Goal: Task Accomplishment & Management: Manage account settings

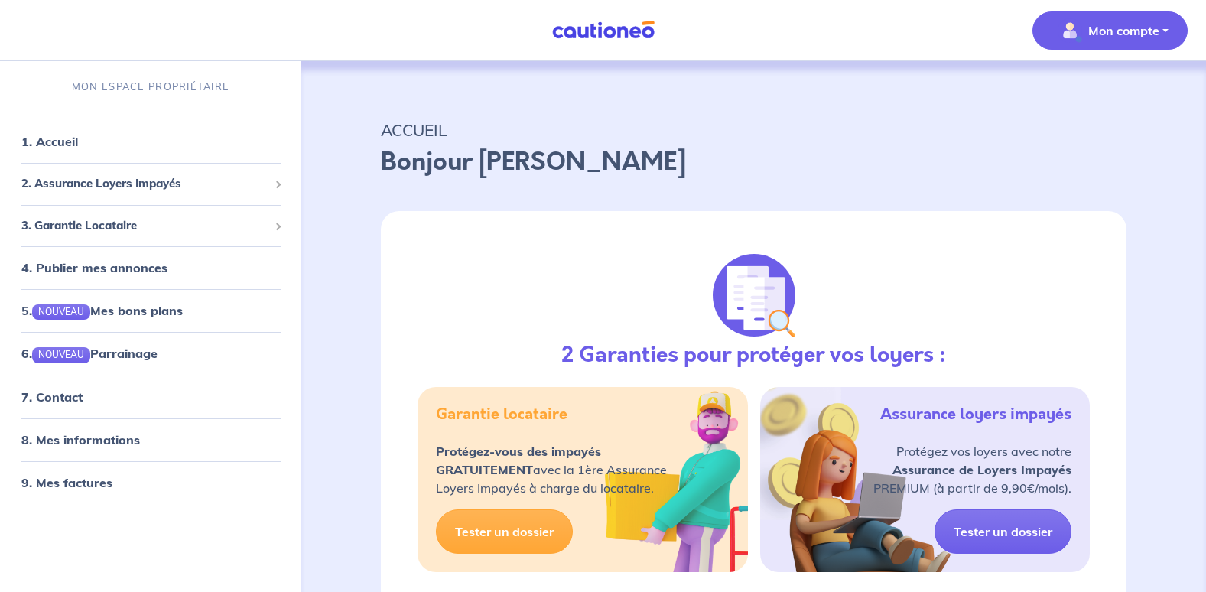
click at [1090, 39] on p "Mon compte" at bounding box center [1123, 30] width 71 height 18
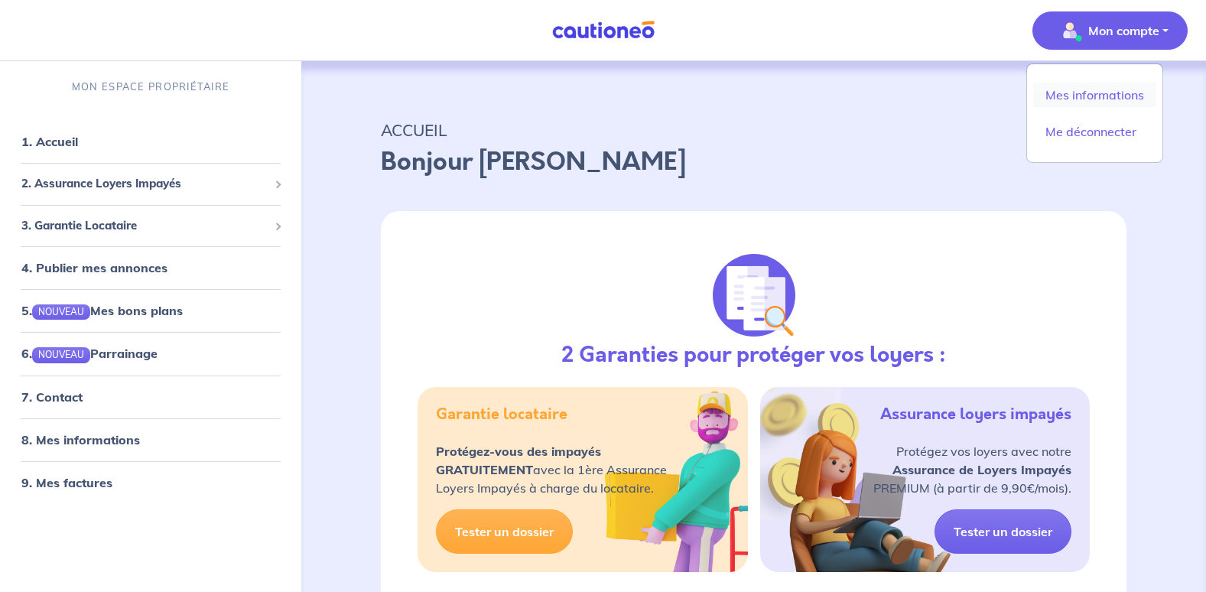
click at [1076, 102] on link "Mes informations" at bounding box center [1094, 95] width 123 height 24
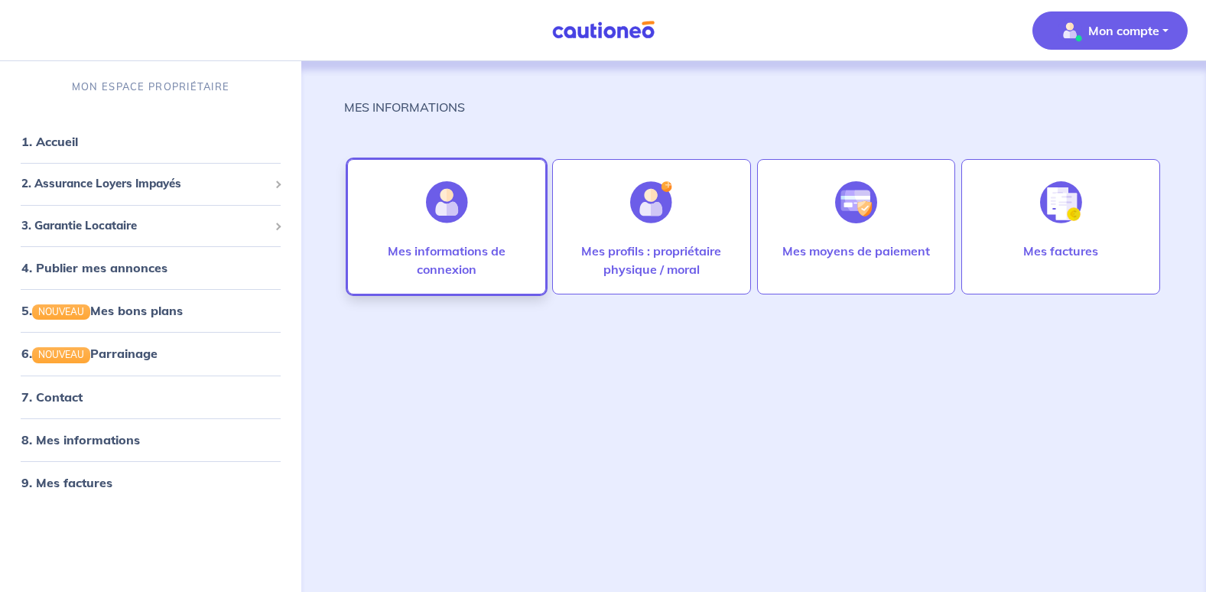
click at [457, 261] on p "Mes informations de connexion" at bounding box center [446, 260] width 167 height 37
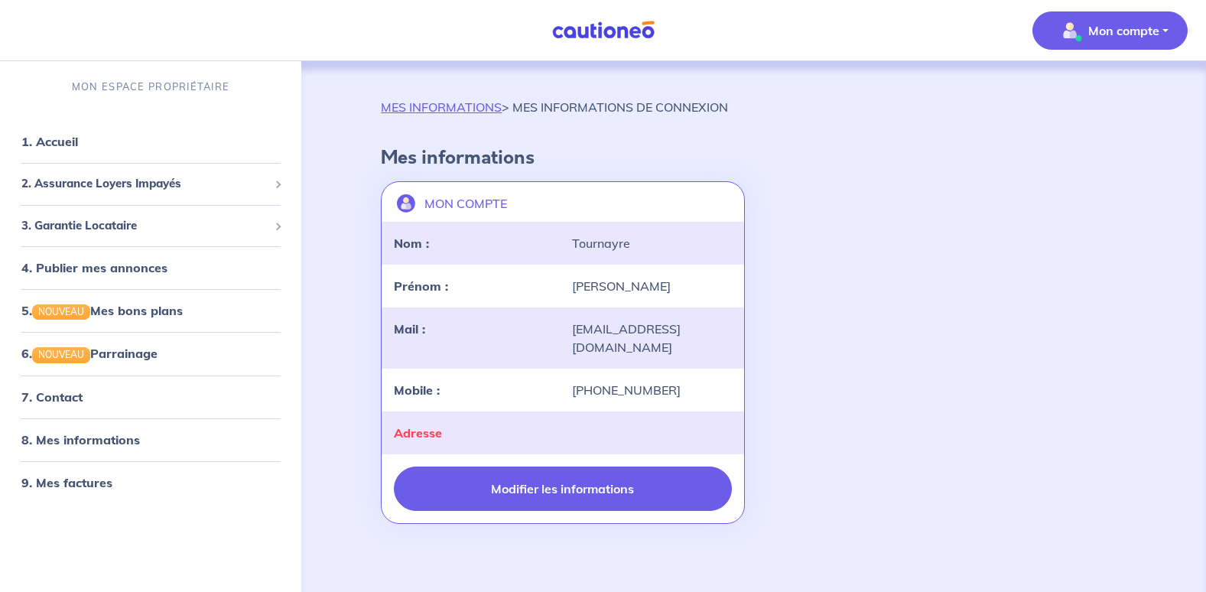
click at [573, 476] on button "Modifier les informations" at bounding box center [562, 488] width 337 height 44
select select "FR"
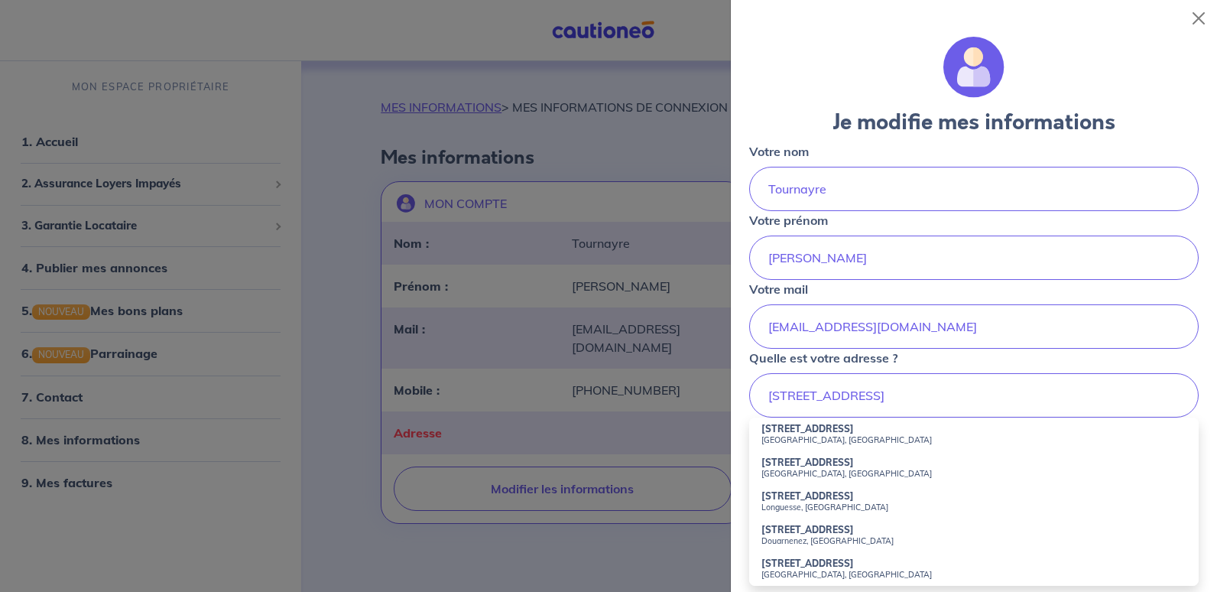
click at [872, 436] on small "[GEOGRAPHIC_DATA], [GEOGRAPHIC_DATA]" at bounding box center [974, 439] width 425 height 11
type input "[STREET_ADDRESS]"
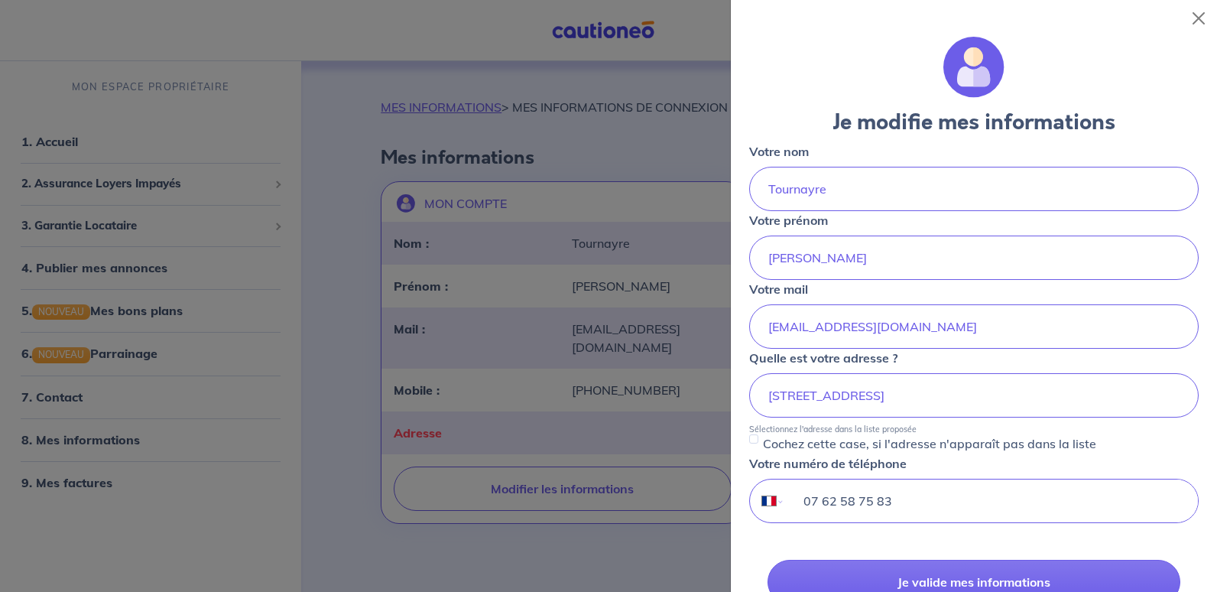
drag, startPoint x: 915, startPoint y: 505, endPoint x: 772, endPoint y: 509, distance: 143.8
click at [772, 509] on div "International [GEOGRAPHIC_DATA] [GEOGRAPHIC_DATA] [GEOGRAPHIC_DATA] [GEOGRAPHIC…" at bounding box center [974, 501] width 450 height 44
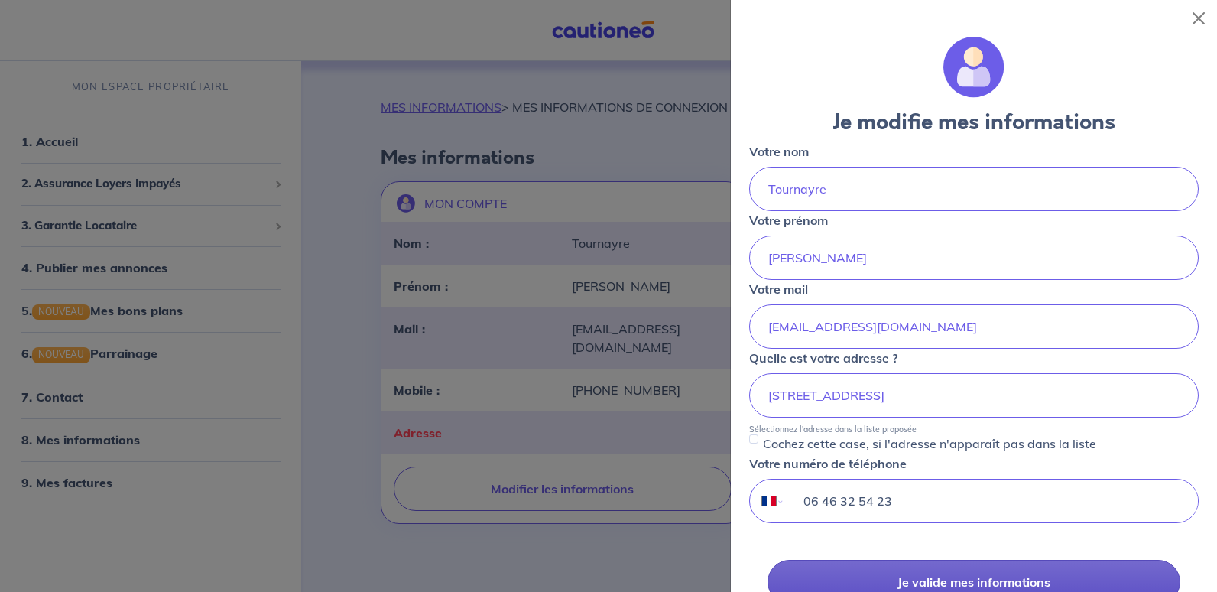
type input "06 46 32 54 23"
click at [890, 560] on button "Je valide mes informations" at bounding box center [974, 582] width 413 height 44
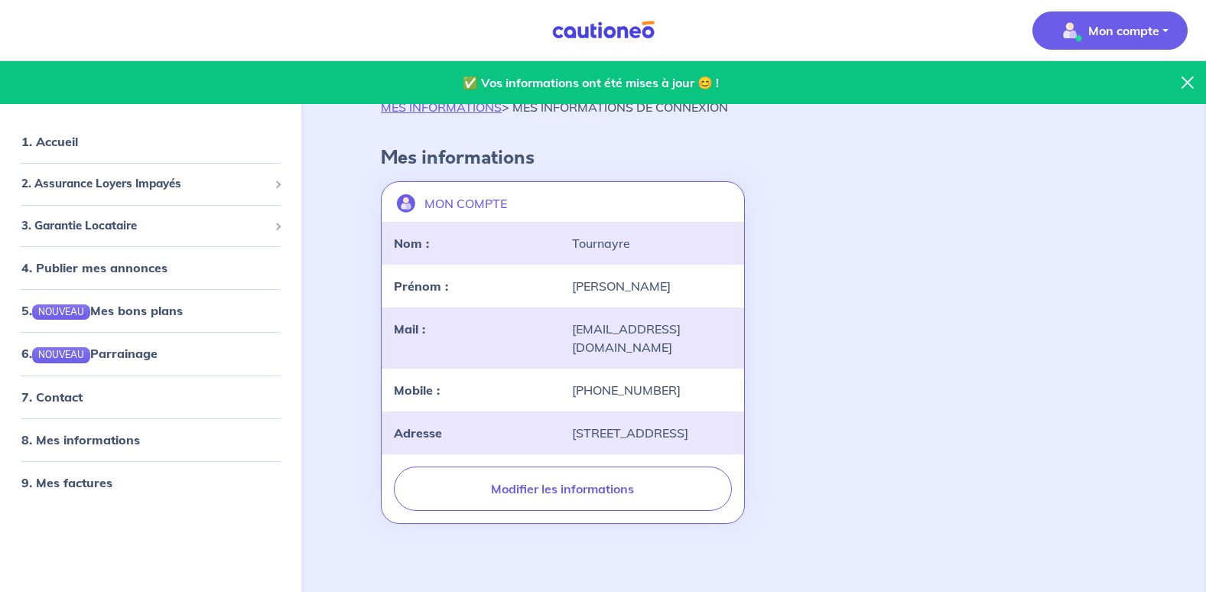
click at [1094, 37] on p "Mon compte" at bounding box center [1123, 30] width 71 height 18
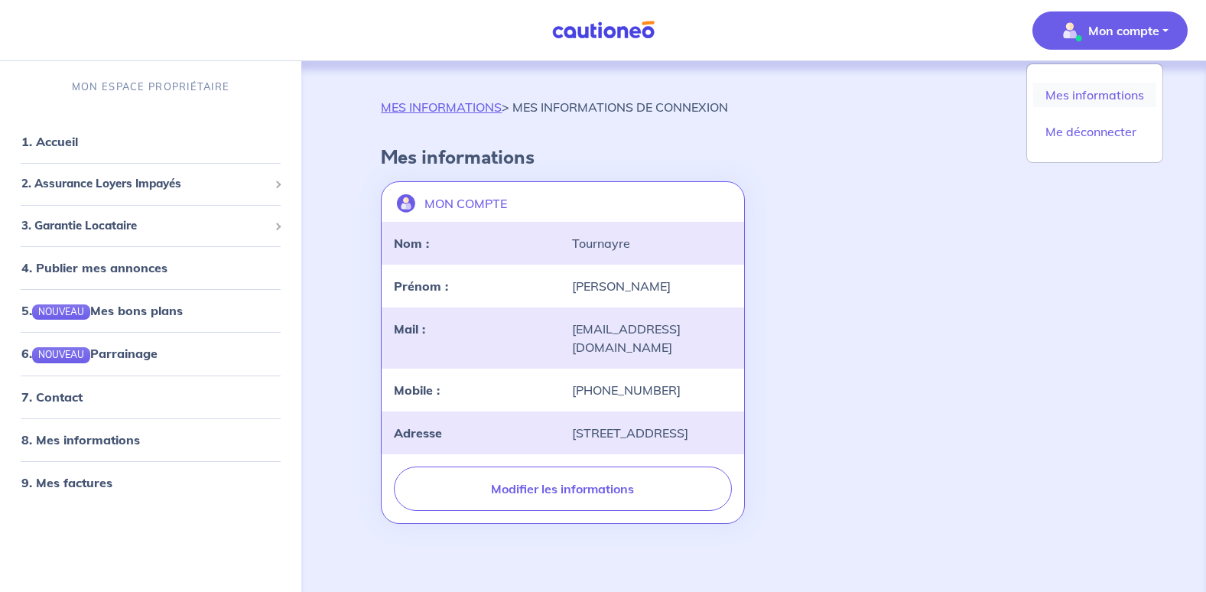
click at [1087, 97] on link "Mes informations" at bounding box center [1094, 95] width 123 height 24
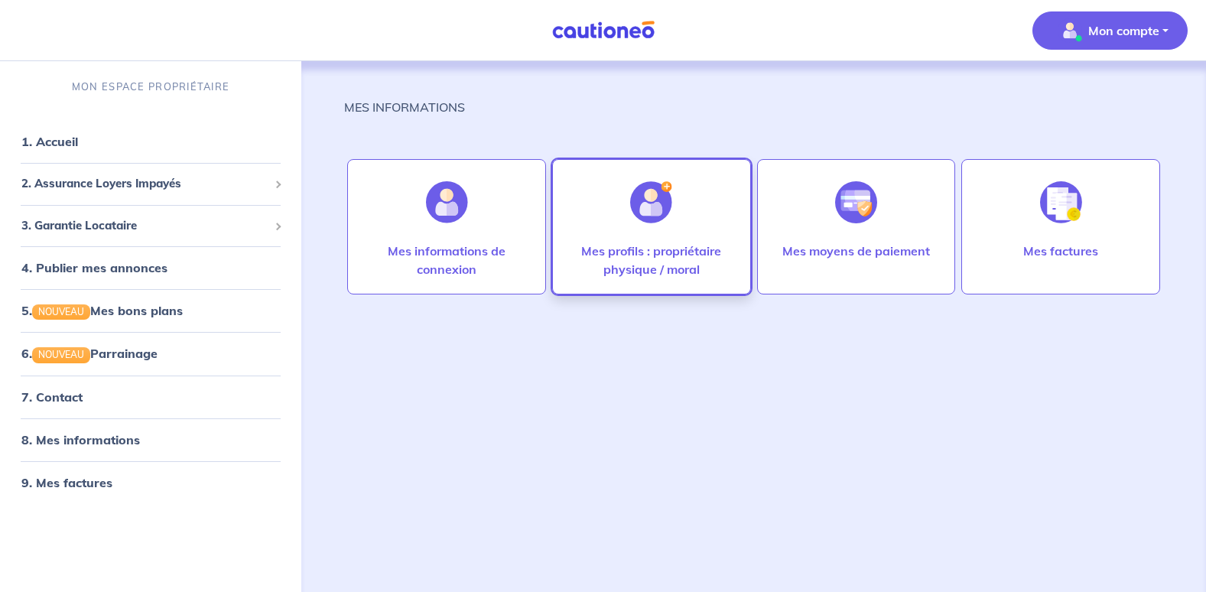
click at [651, 249] on p "Mes profils : propriétaire physique / moral" at bounding box center [651, 260] width 167 height 37
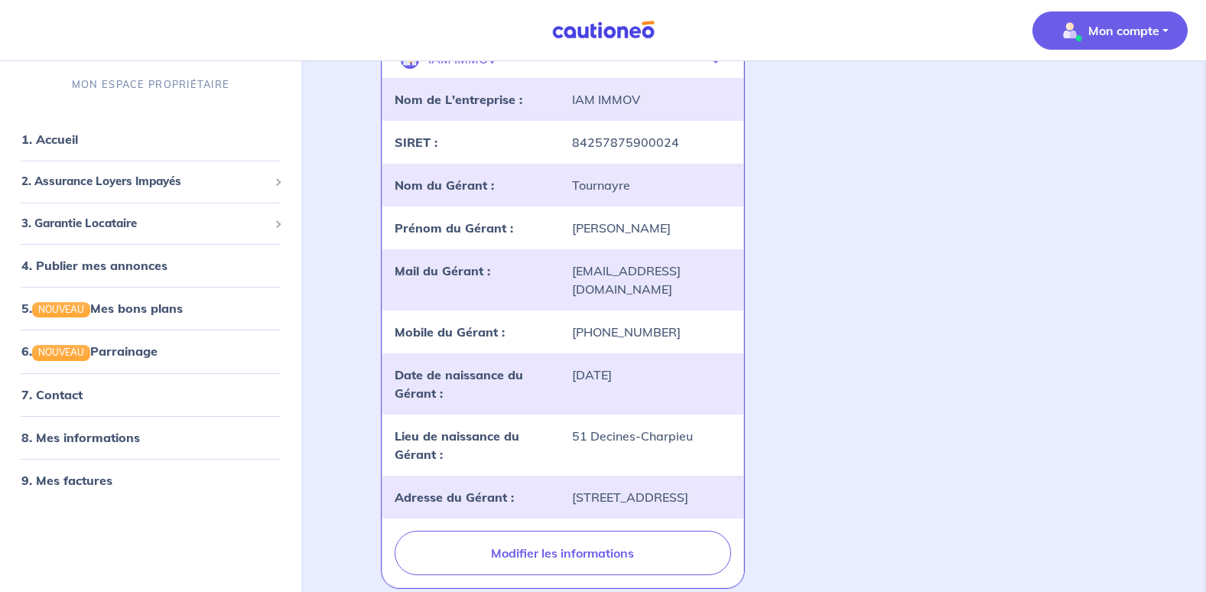
scroll to position [459, 0]
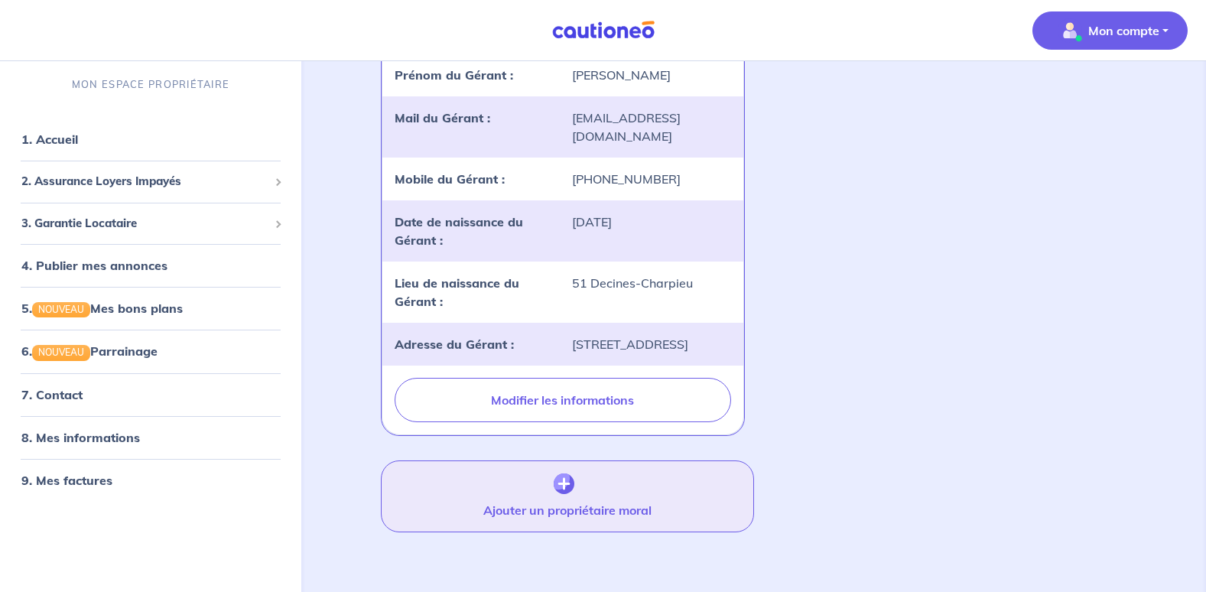
click at [620, 476] on button "Ajouter un propriétaire moral" at bounding box center [567, 496] width 372 height 72
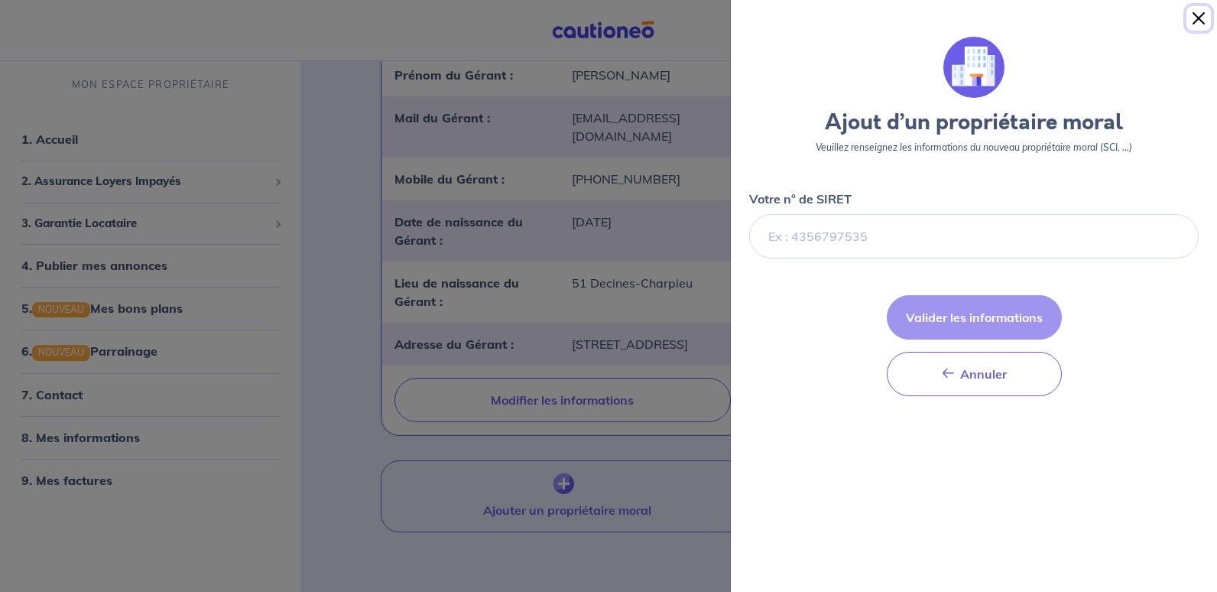
click at [1204, 18] on button "Close" at bounding box center [1199, 18] width 24 height 24
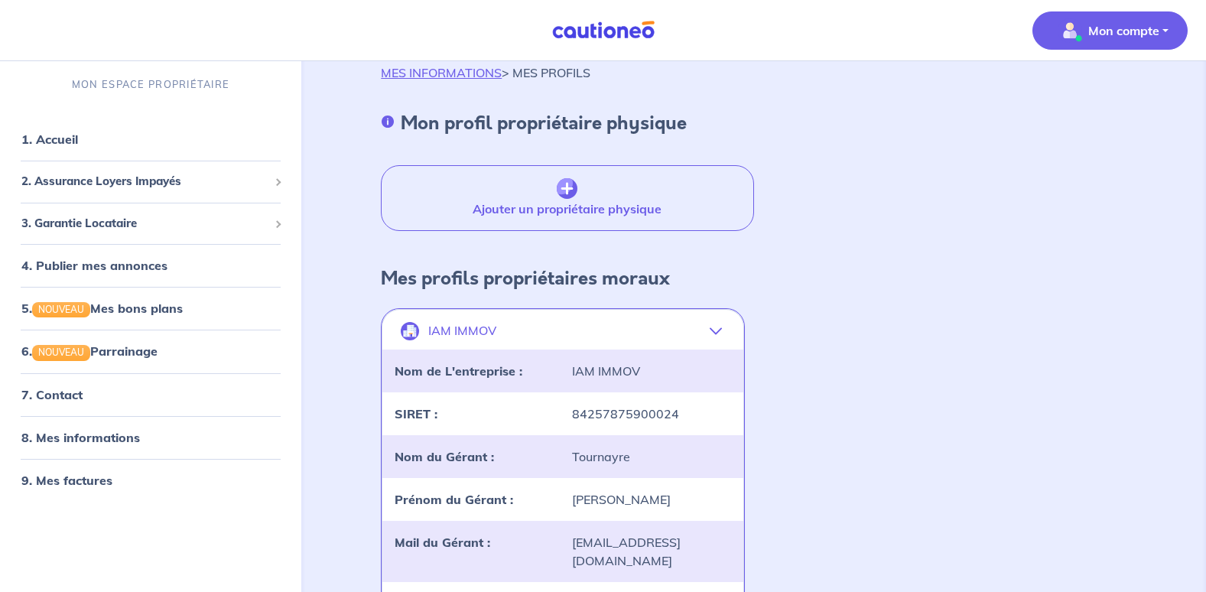
scroll to position [0, 0]
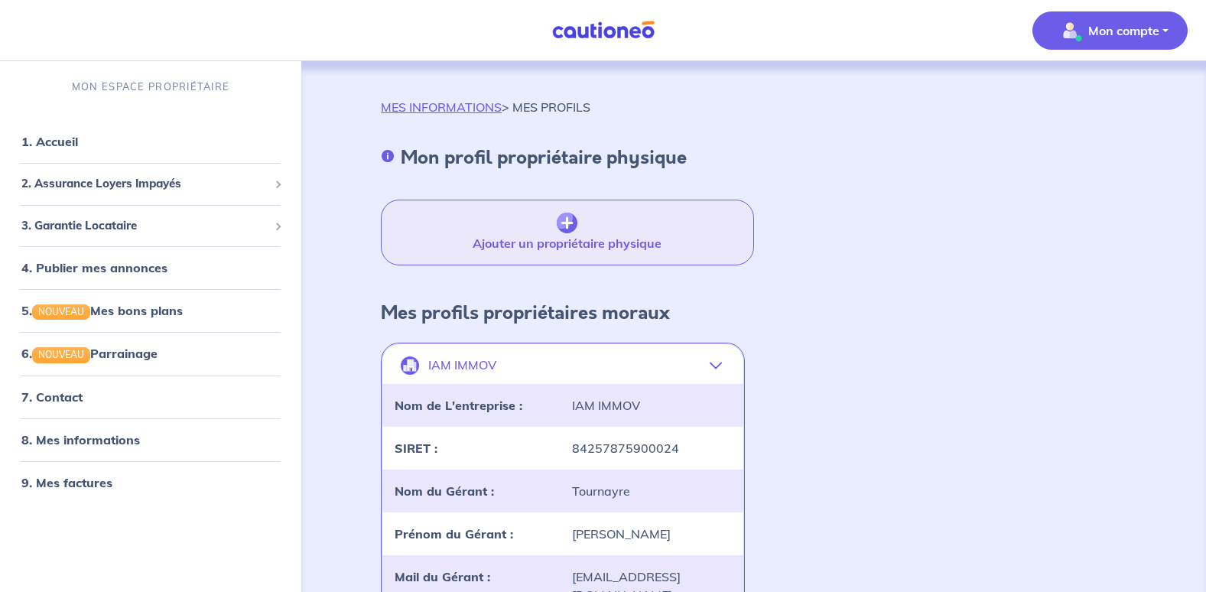
click at [597, 229] on button "Ajouter un propriétaire physique" at bounding box center [567, 233] width 372 height 66
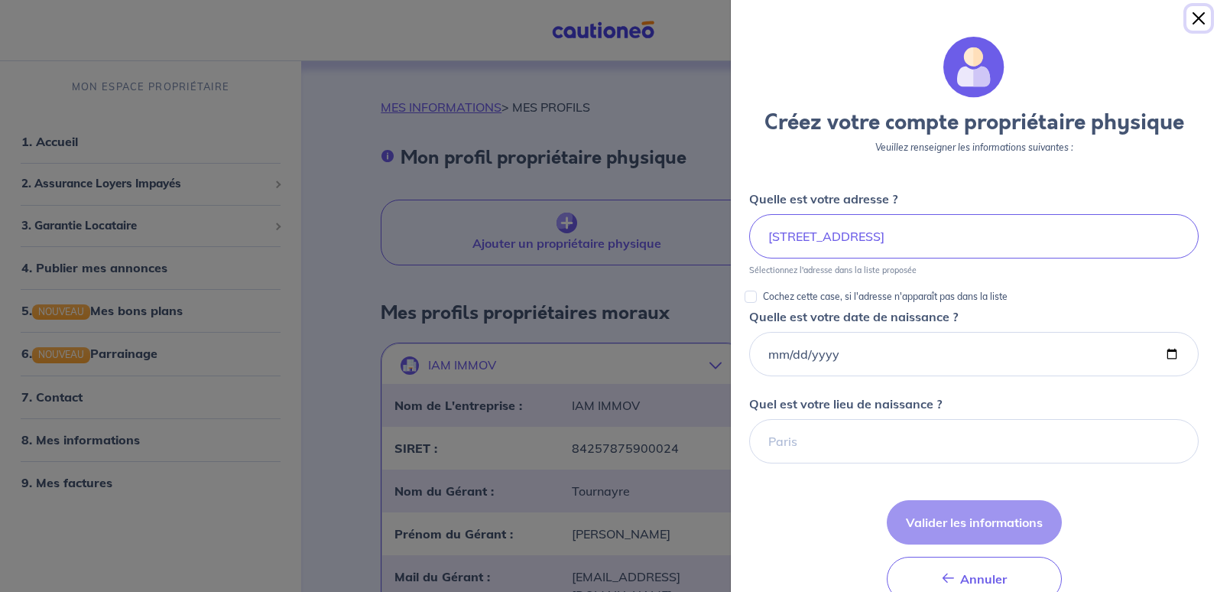
click at [1197, 21] on button "Close" at bounding box center [1199, 18] width 24 height 24
